Goal: Task Accomplishment & Management: Manage account settings

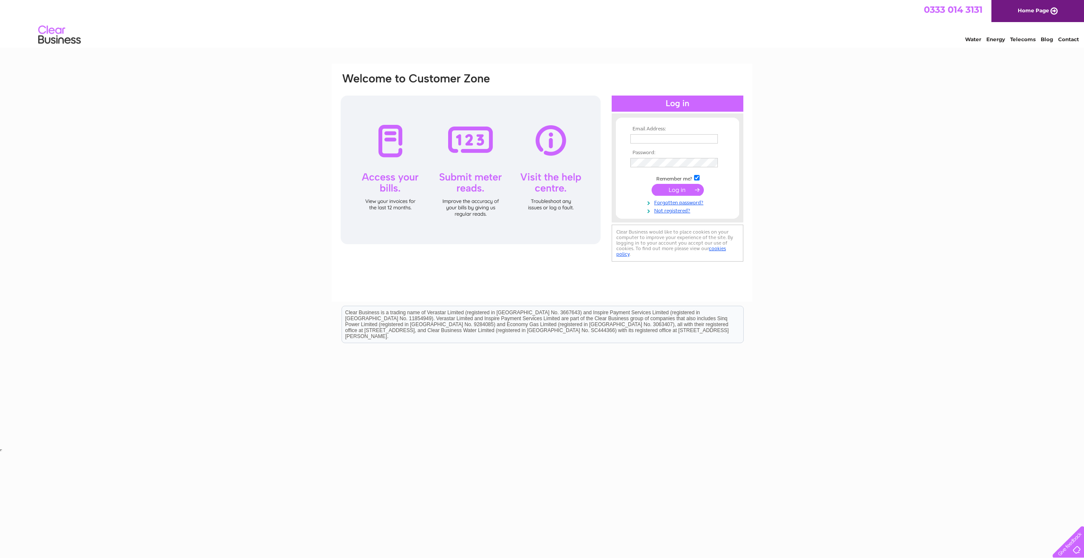
type input "accounts@chhca.co.uk"
click at [679, 189] on input "submit" at bounding box center [677, 190] width 52 height 12
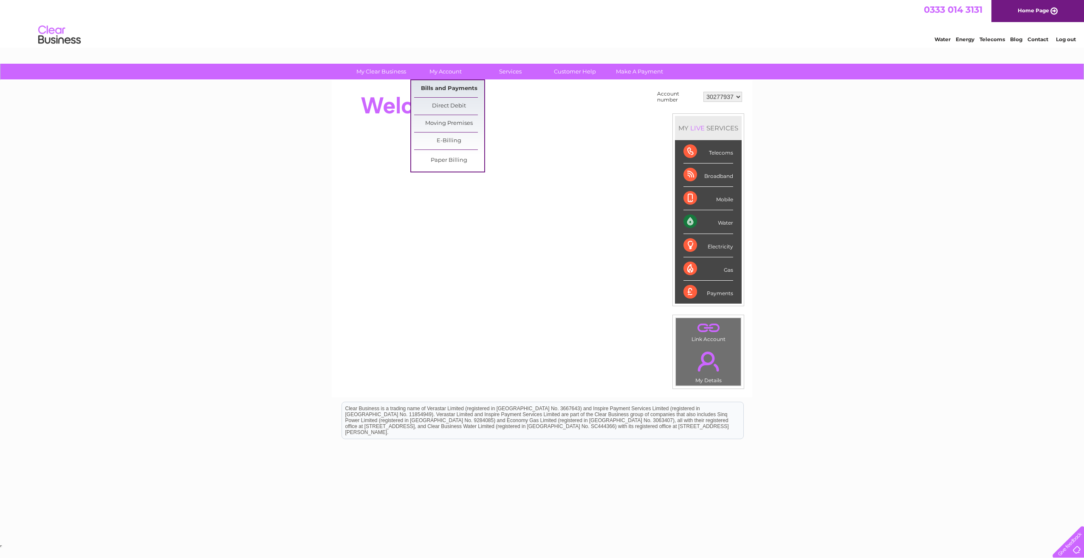
click at [456, 90] on link "Bills and Payments" at bounding box center [449, 88] width 70 height 17
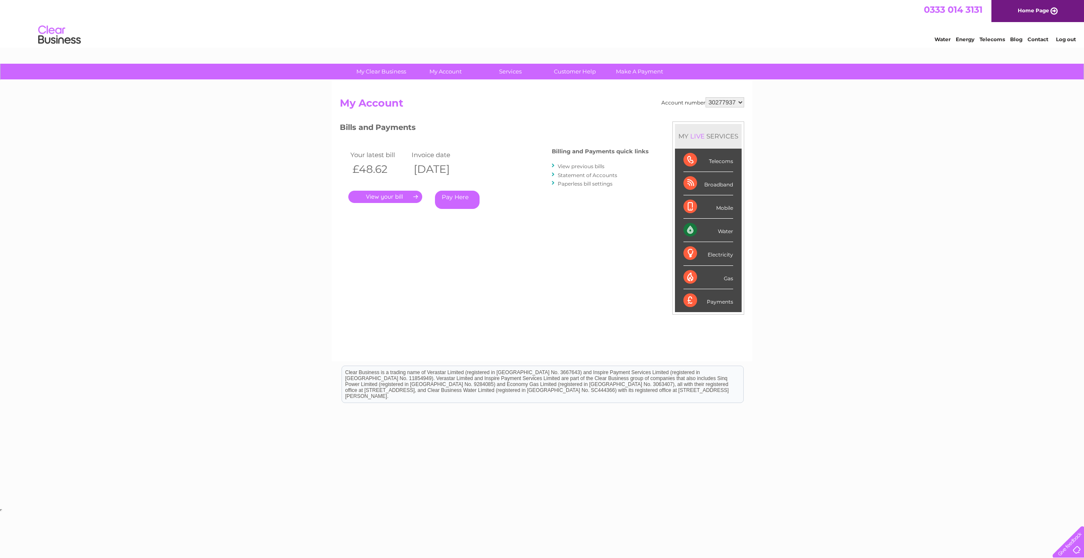
click at [394, 193] on link "." at bounding box center [385, 197] width 74 height 12
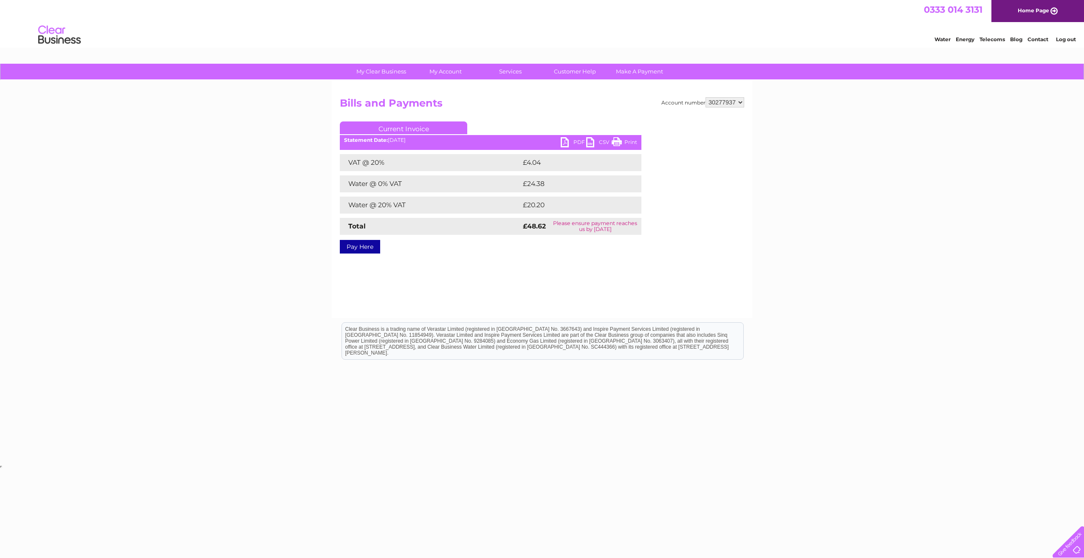
click at [572, 142] on link "PDF" at bounding box center [572, 143] width 25 height 12
